Goal: Find specific page/section: Find specific page/section

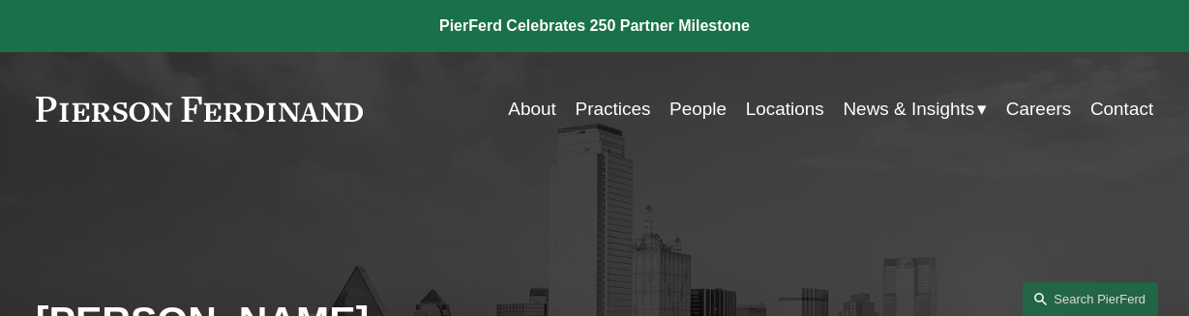
click at [1037, 115] on link "Careers" at bounding box center [1038, 109] width 65 height 37
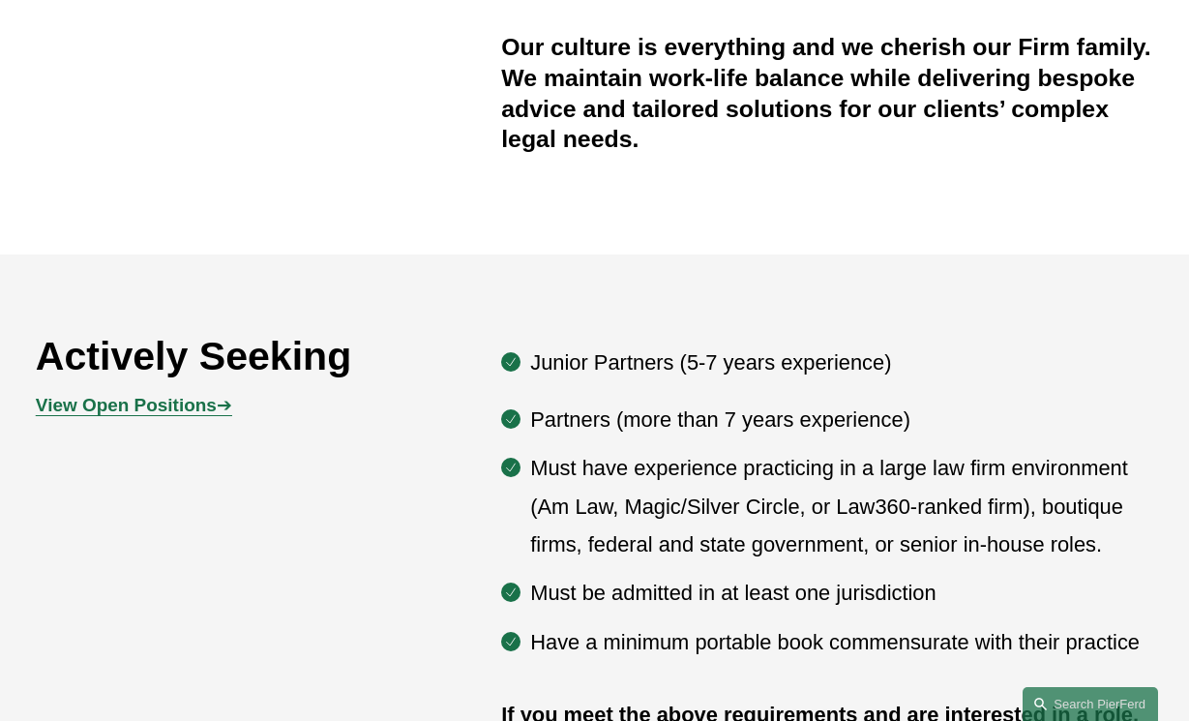
scroll to position [708, 0]
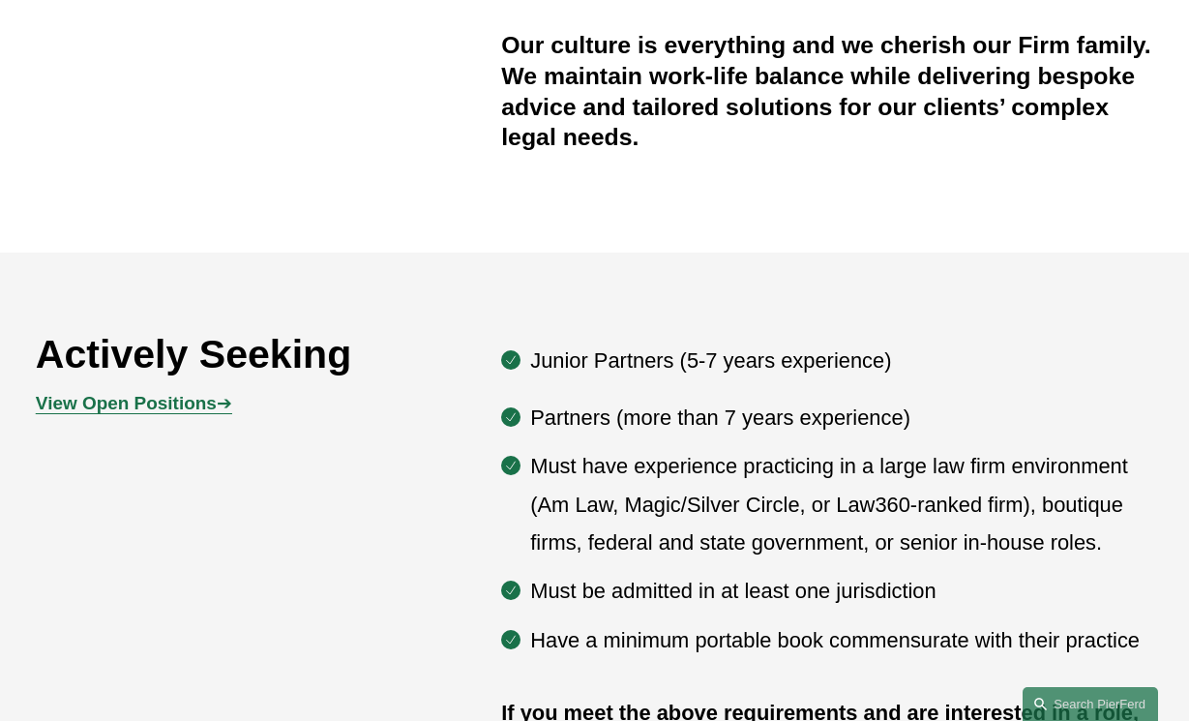
click at [213, 315] on strong "View Open Positions" at bounding box center [126, 403] width 181 height 20
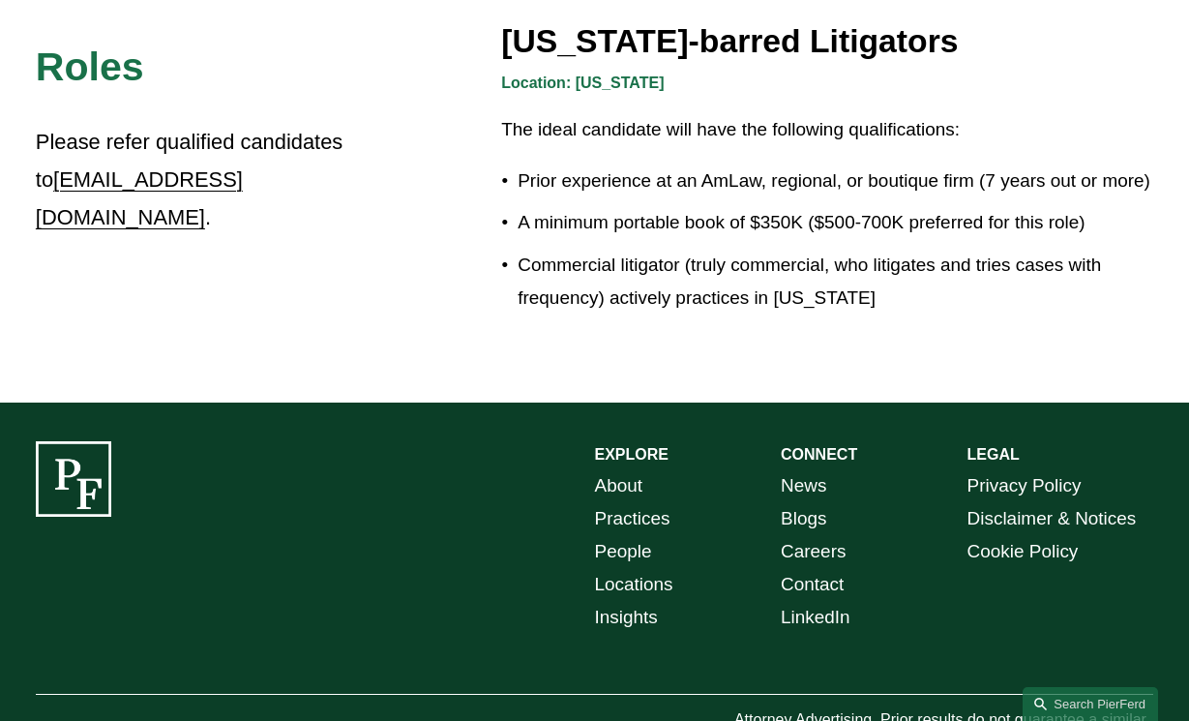
scroll to position [3315, 0]
